Goal: Task Accomplishment & Management: Manage account settings

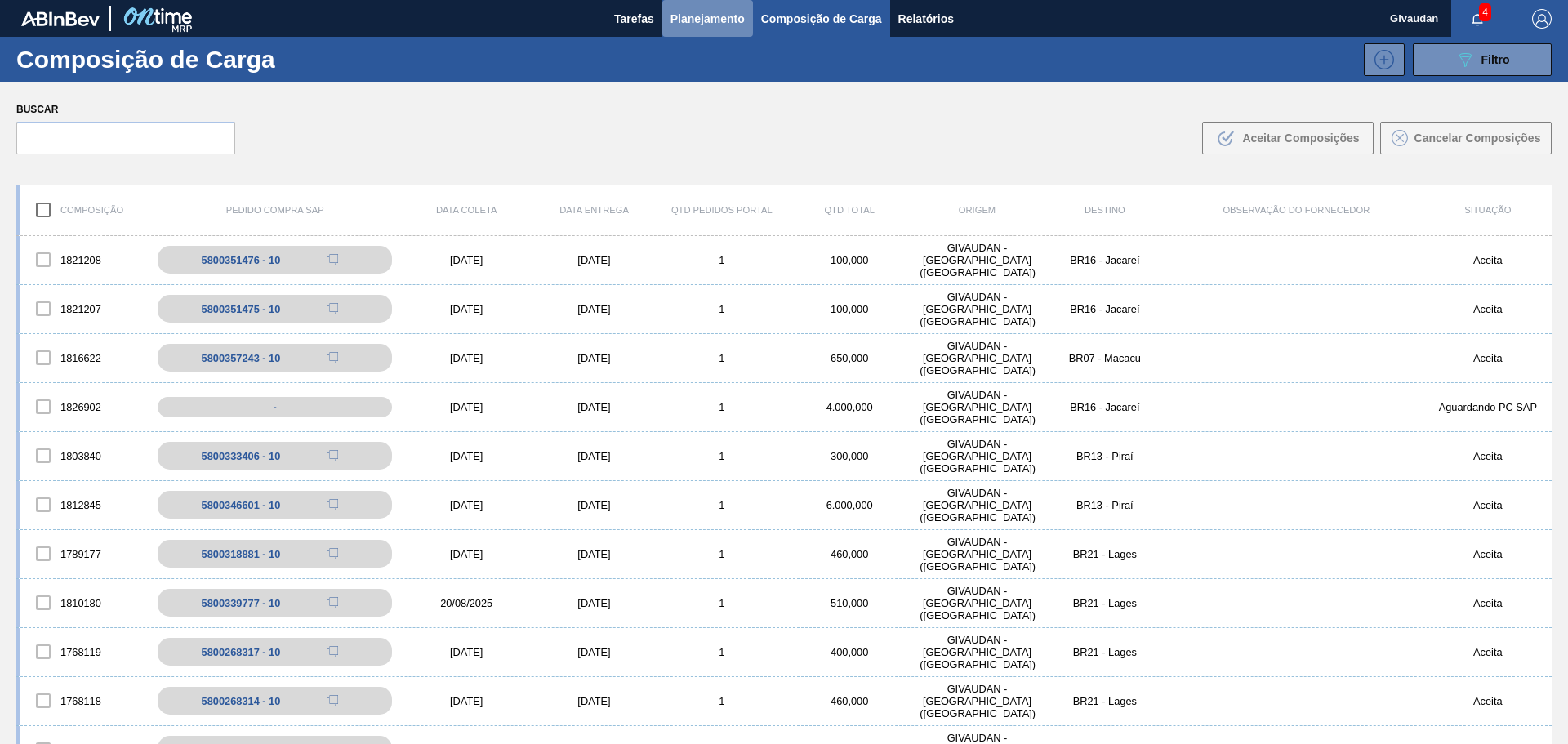
click at [702, 23] on span "Planejamento" at bounding box center [708, 18] width 75 height 20
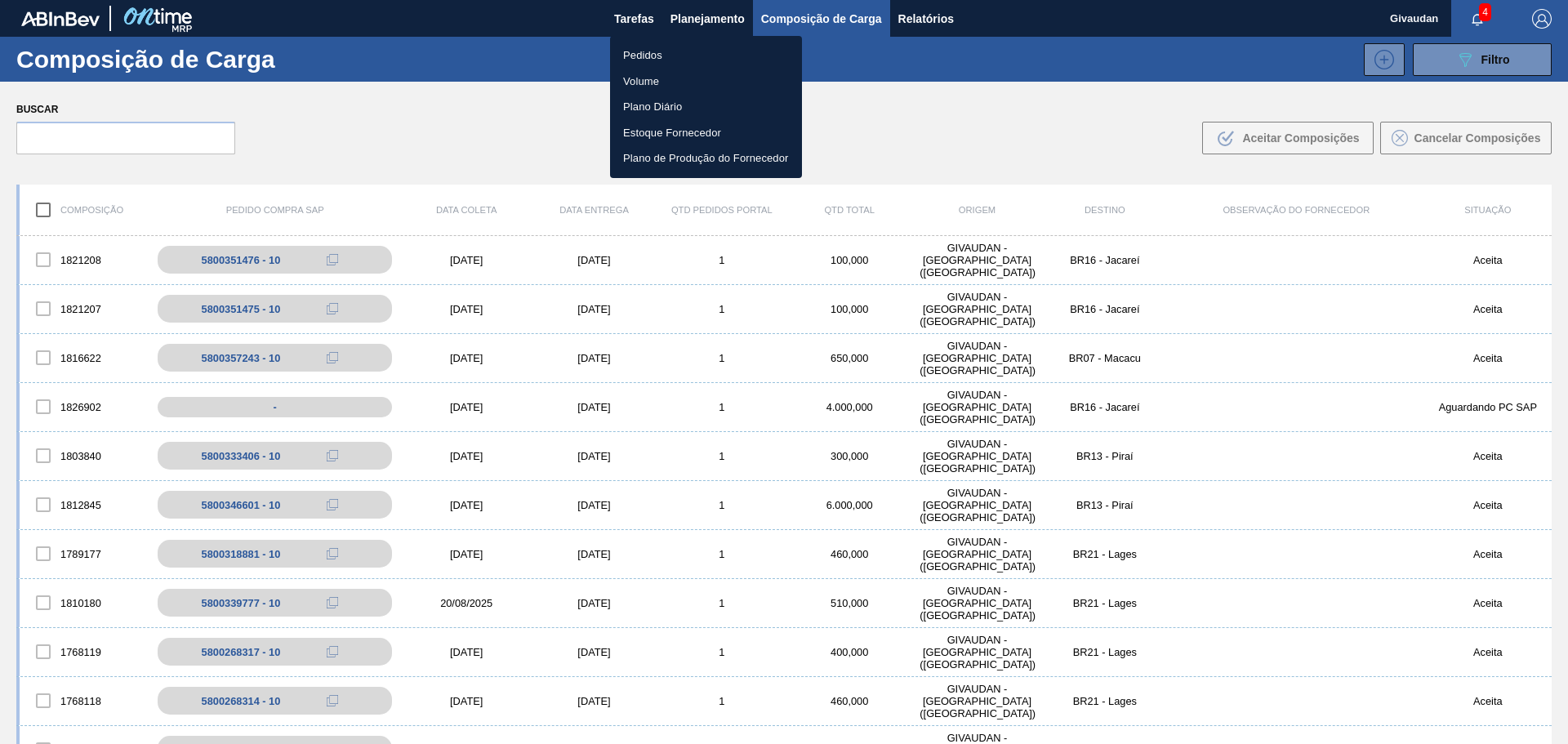
click at [626, 59] on li "Pedidos" at bounding box center [706, 56] width 192 height 26
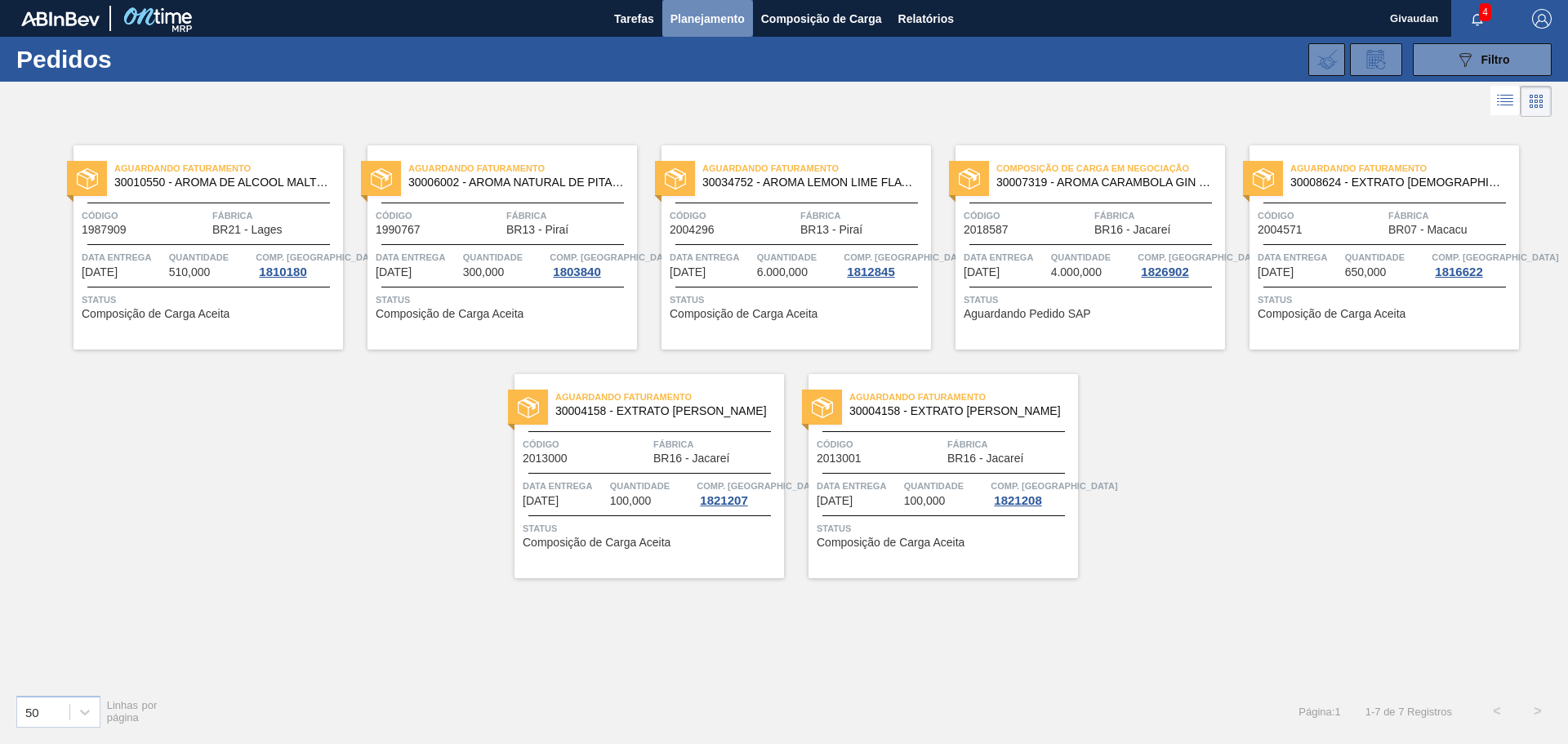
click at [697, 14] on span "Planejamento" at bounding box center [708, 18] width 75 height 20
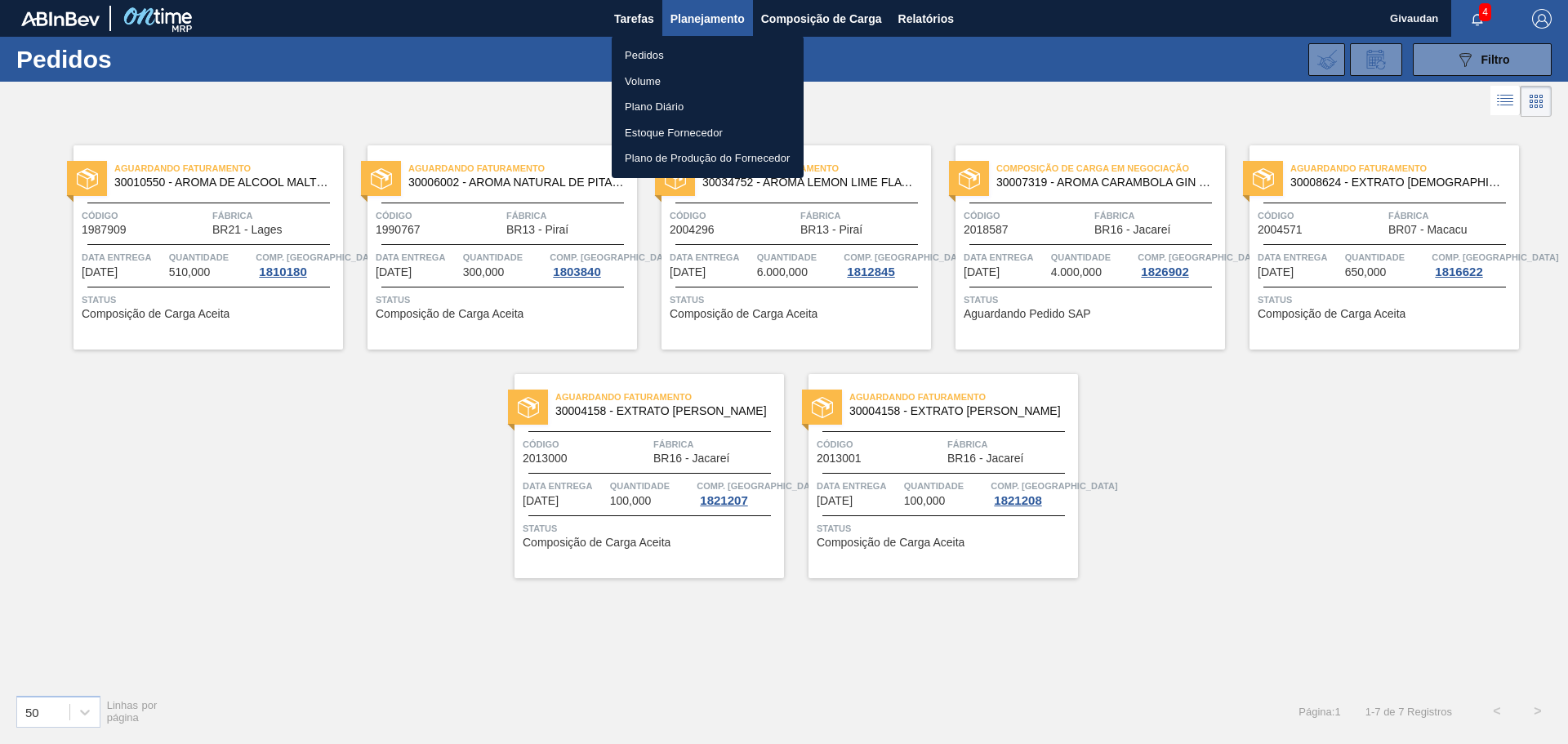
click at [657, 54] on li "Pedidos" at bounding box center [708, 56] width 192 height 26
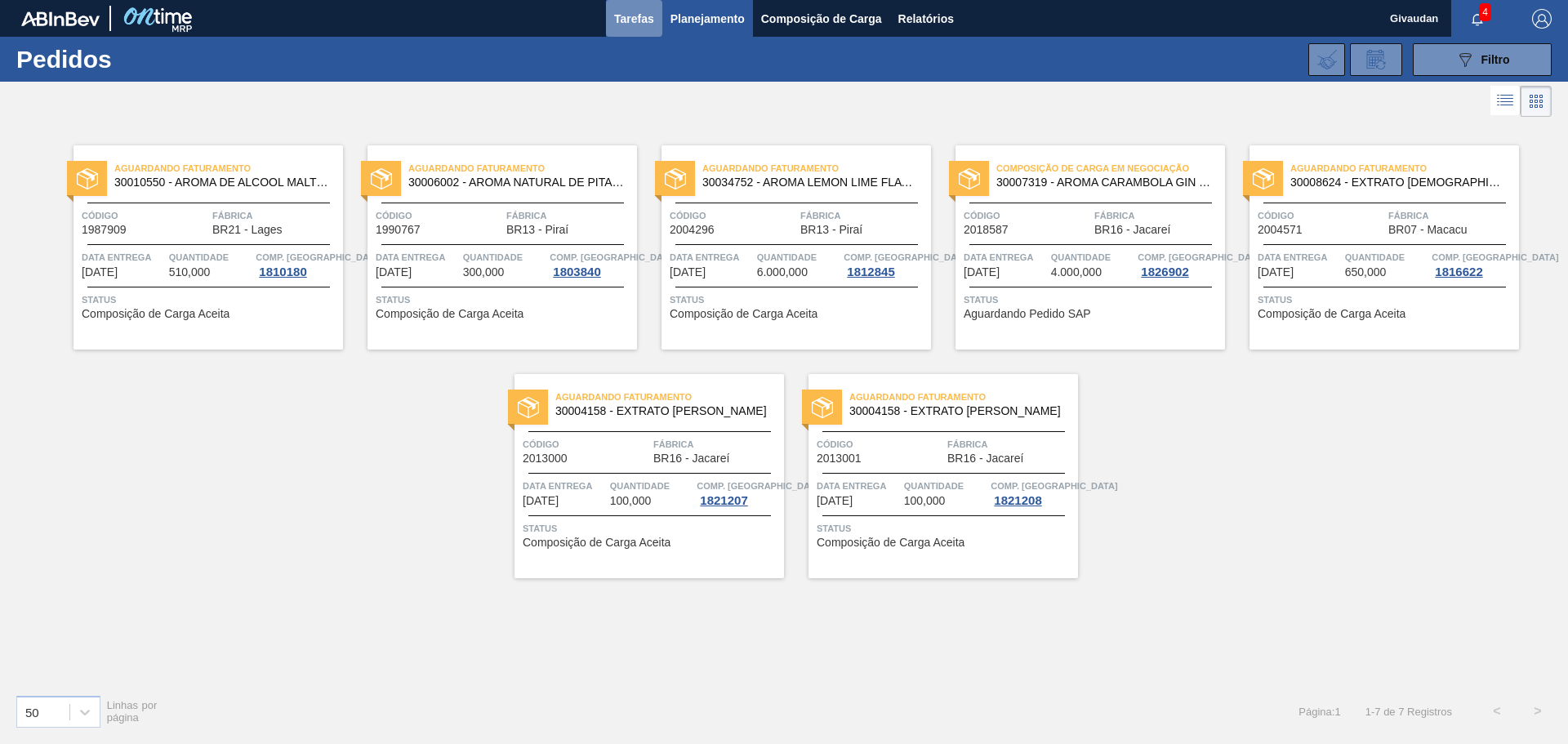
click at [627, 24] on span "Tarefas" at bounding box center [634, 18] width 40 height 20
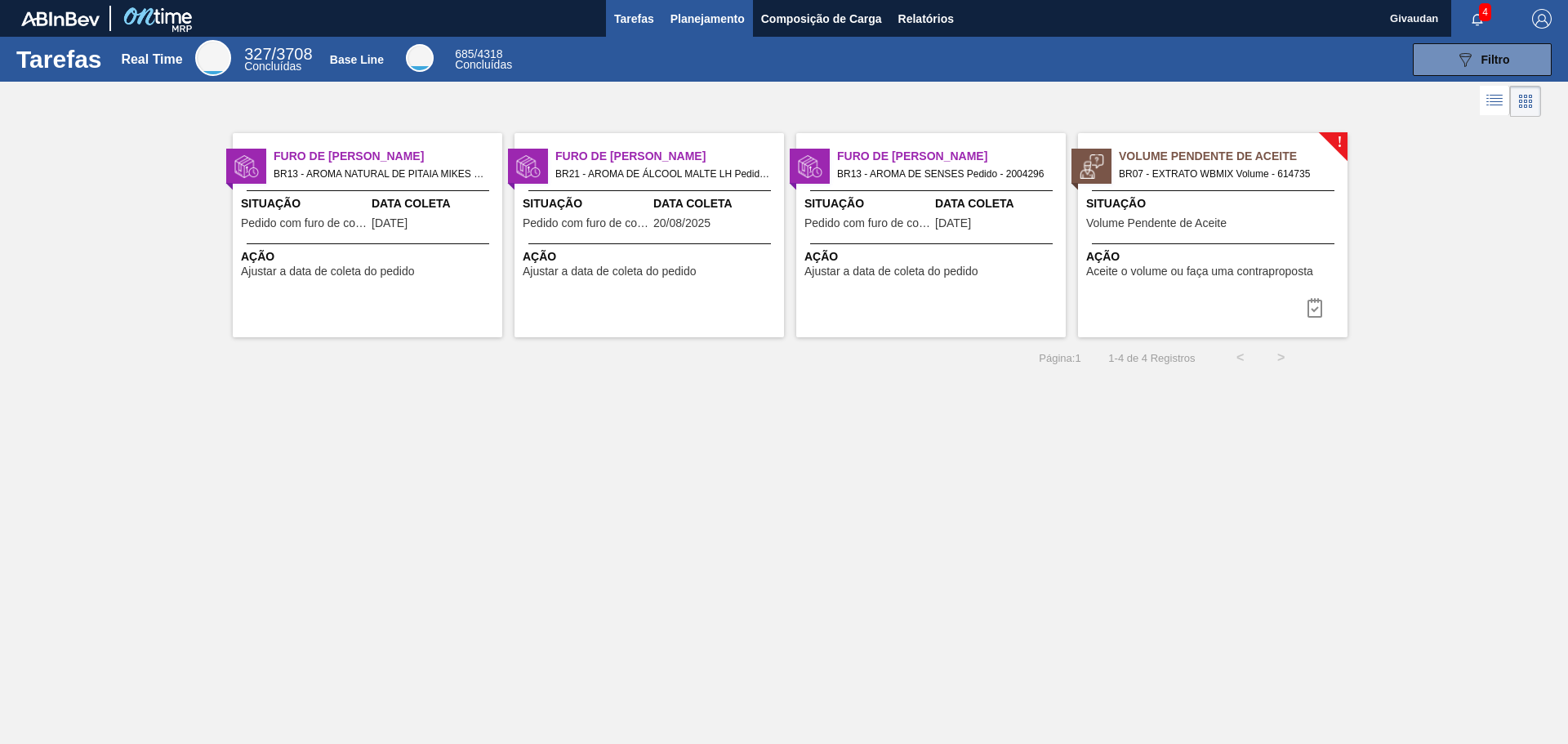
click at [679, 17] on span "Planejamento" at bounding box center [708, 18] width 75 height 20
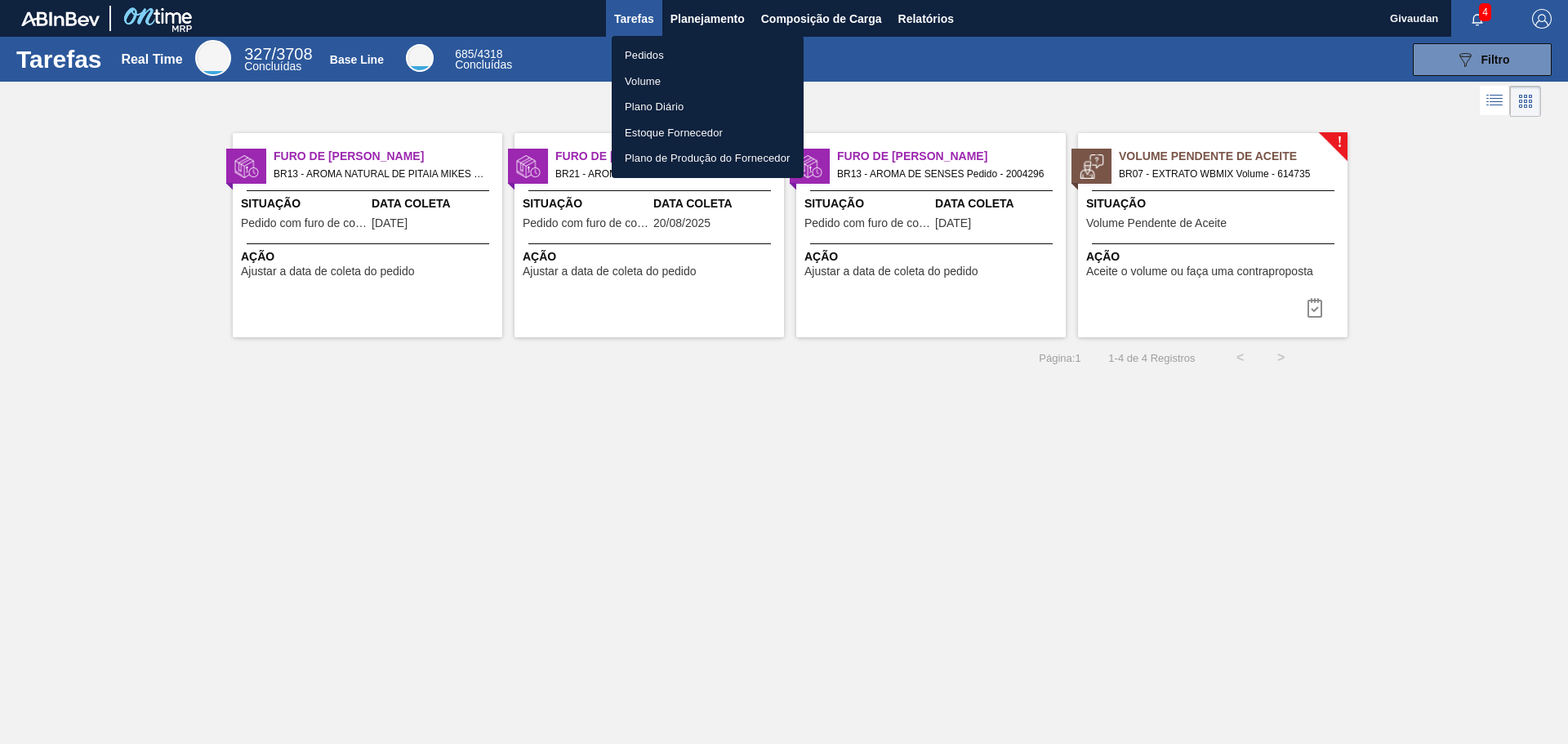
click at [658, 52] on li "Pedidos" at bounding box center [708, 56] width 192 height 26
